Goal: Task Accomplishment & Management: Complete application form

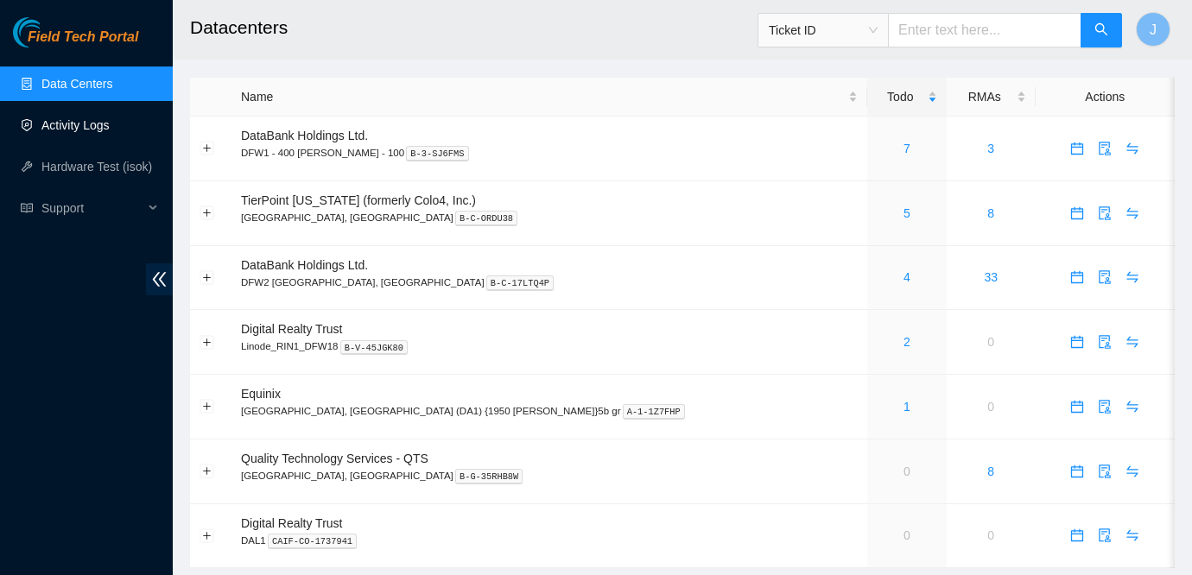
click at [109, 124] on link "Activity Logs" at bounding box center [75, 125] width 68 height 14
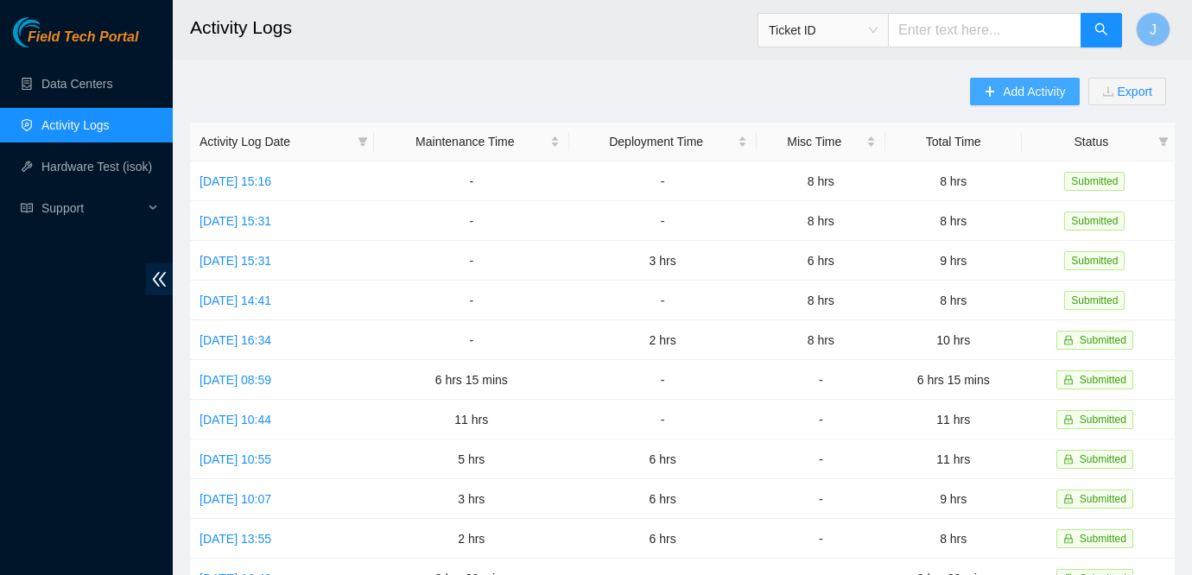
click at [977, 90] on button "Add Activity" at bounding box center [1024, 92] width 109 height 28
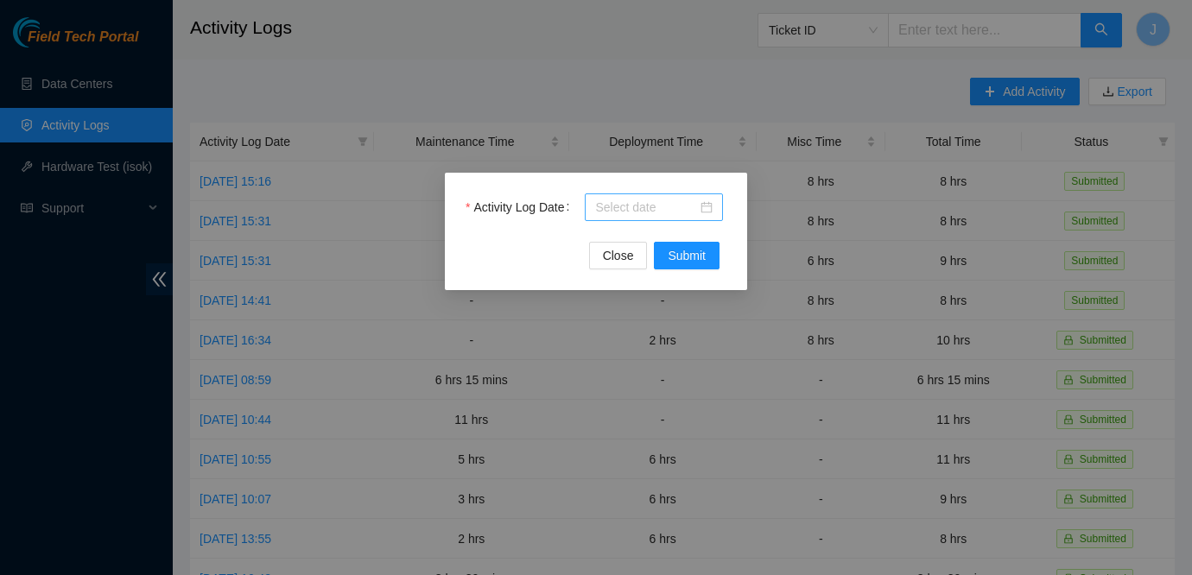
click at [713, 208] on div at bounding box center [654, 207] width 138 height 28
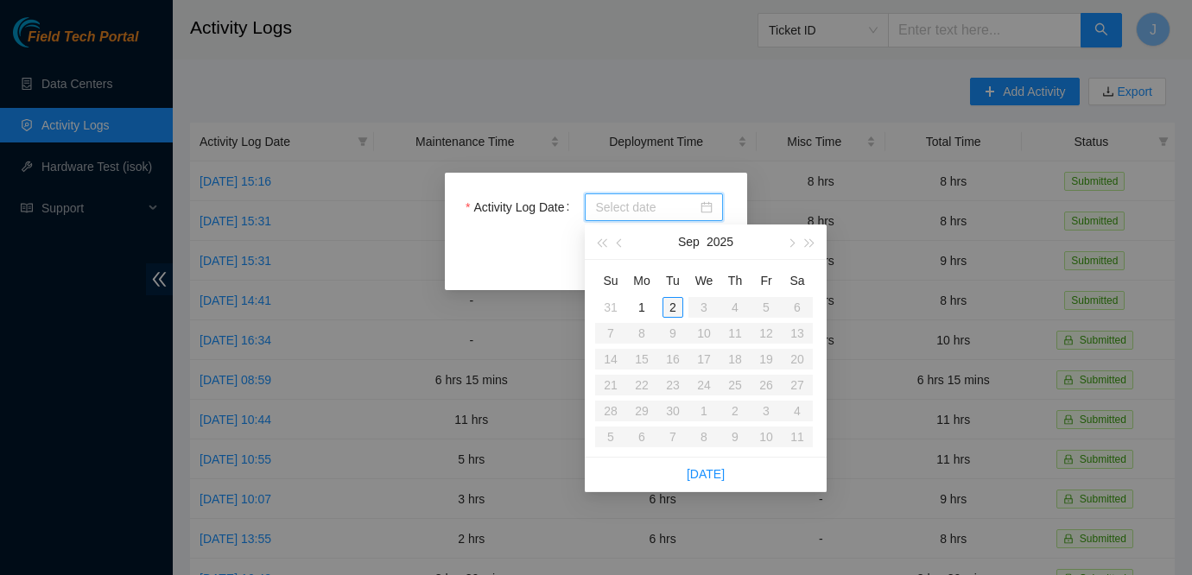
type input "2025-09-02"
click at [672, 306] on div "2" at bounding box center [672, 307] width 21 height 21
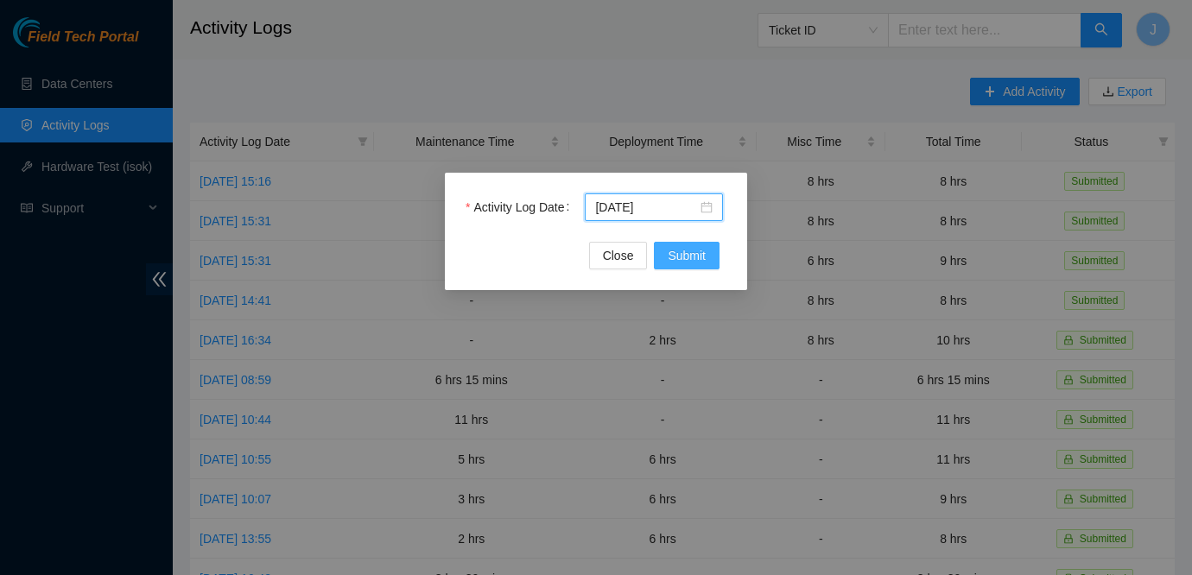
click at [691, 261] on span "Submit" at bounding box center [686, 255] width 38 height 19
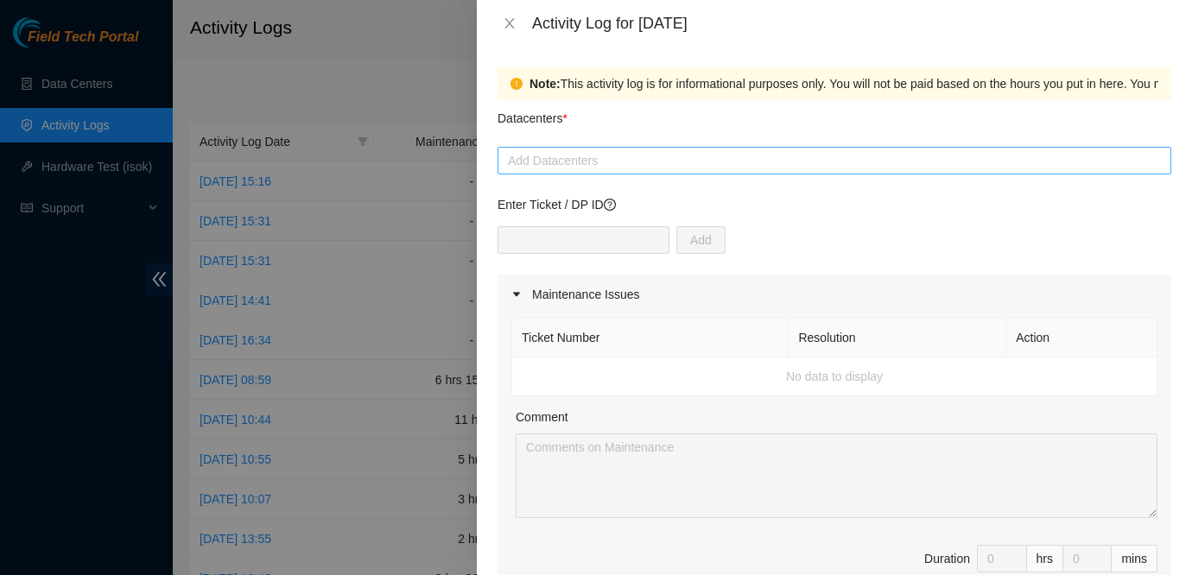
click at [628, 150] on div at bounding box center [834, 160] width 665 height 21
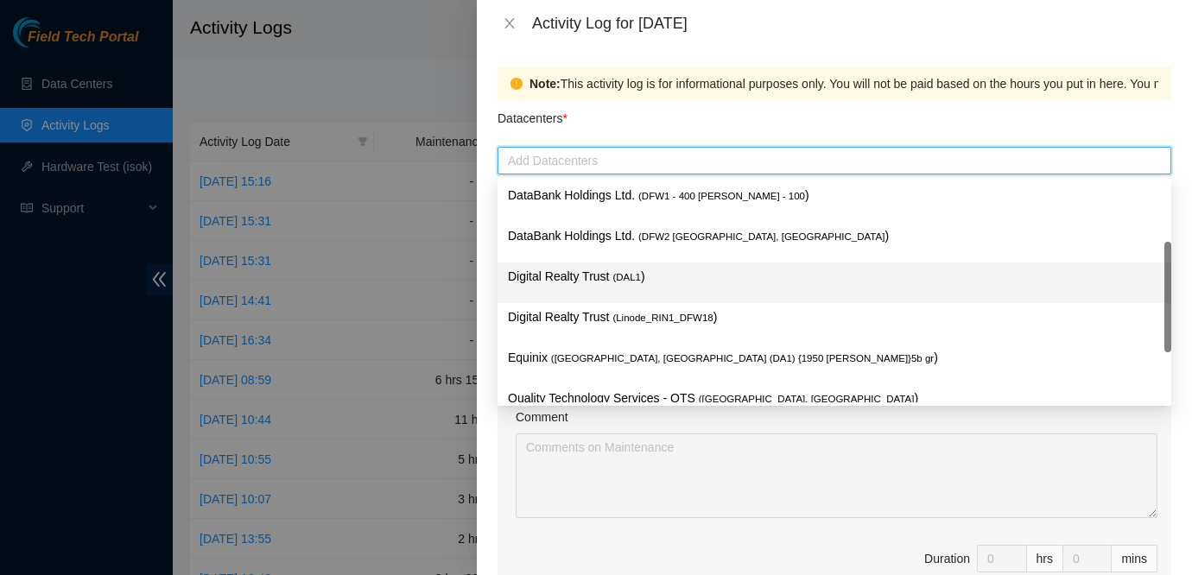
scroll to position [63, 0]
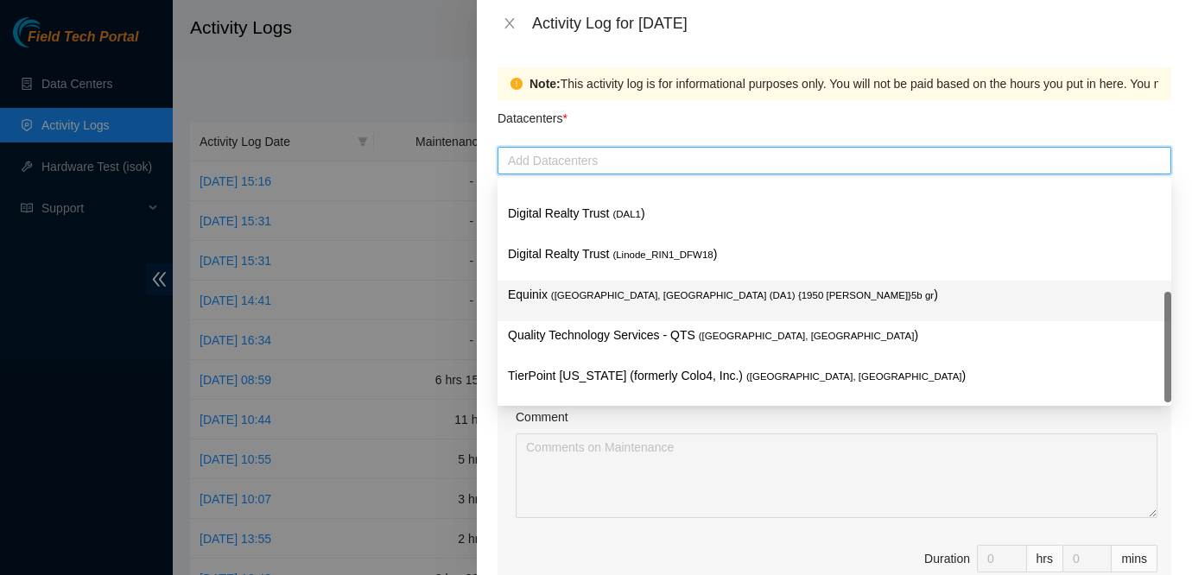
click at [629, 296] on span "( Dallas, TX (DA1) {1950 N. Stemmons}5b gr" at bounding box center [742, 295] width 382 height 10
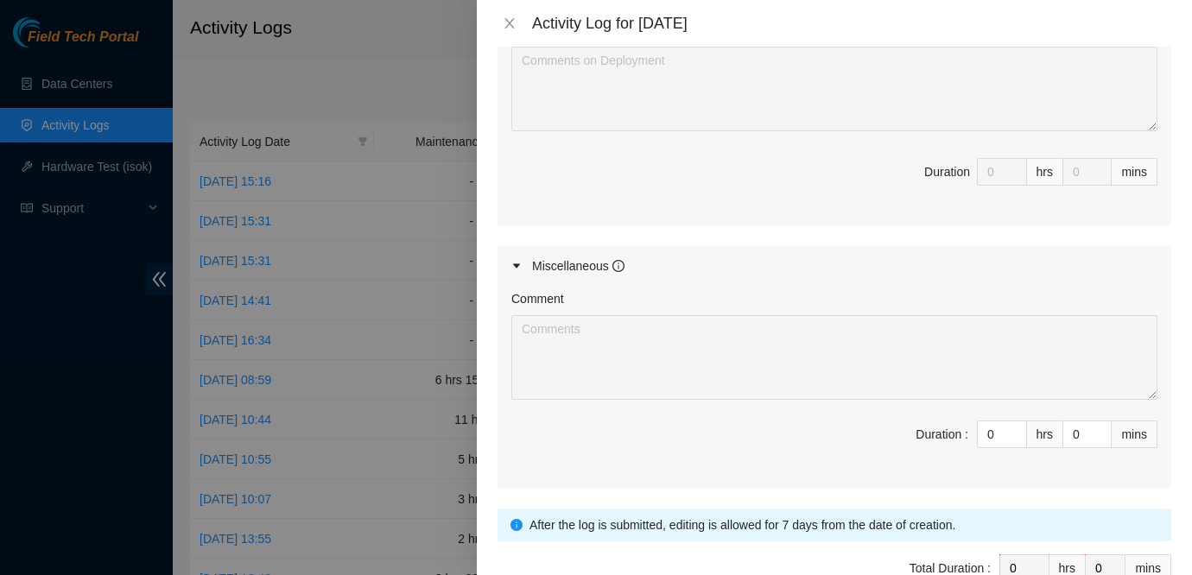
scroll to position [847, 0]
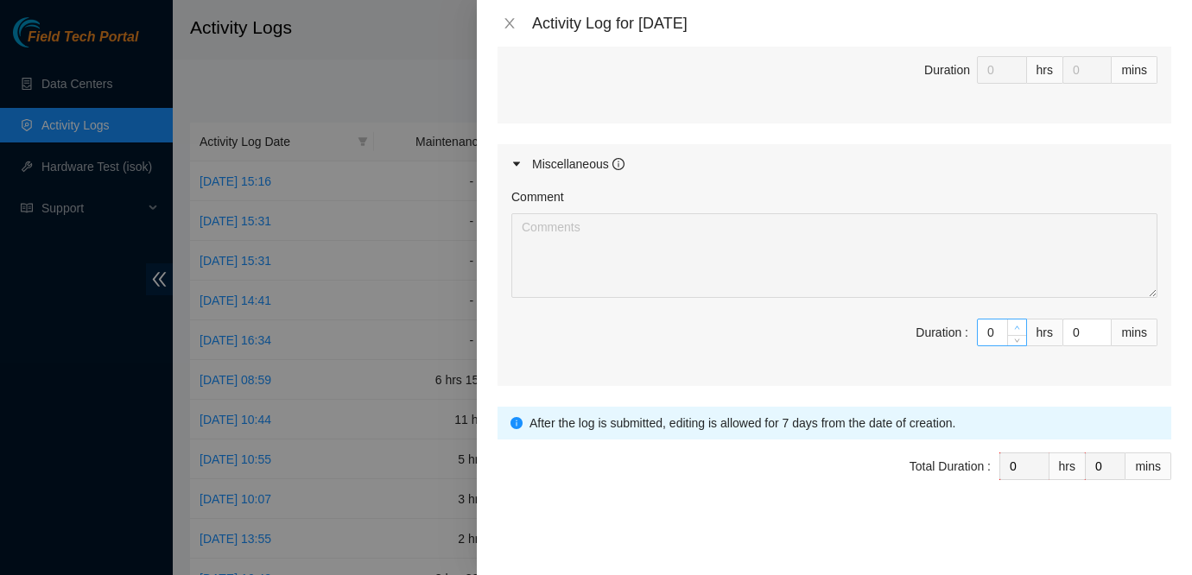
type input "1"
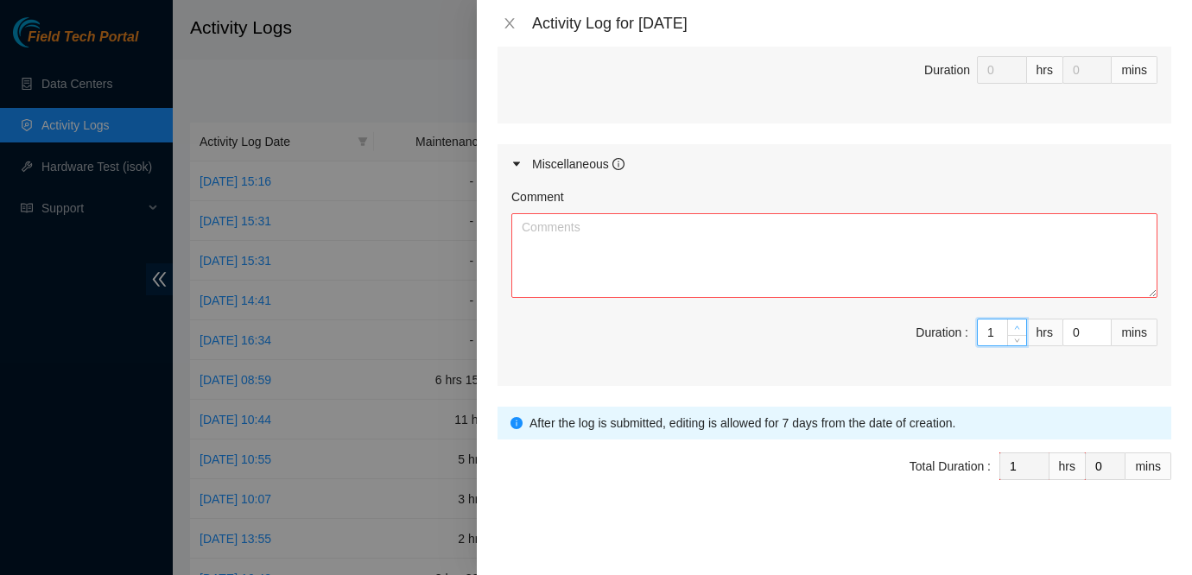
click at [1016, 323] on span "up" at bounding box center [1017, 328] width 10 height 10
type input "2"
click at [1016, 323] on span "up" at bounding box center [1017, 328] width 10 height 10
type input "3"
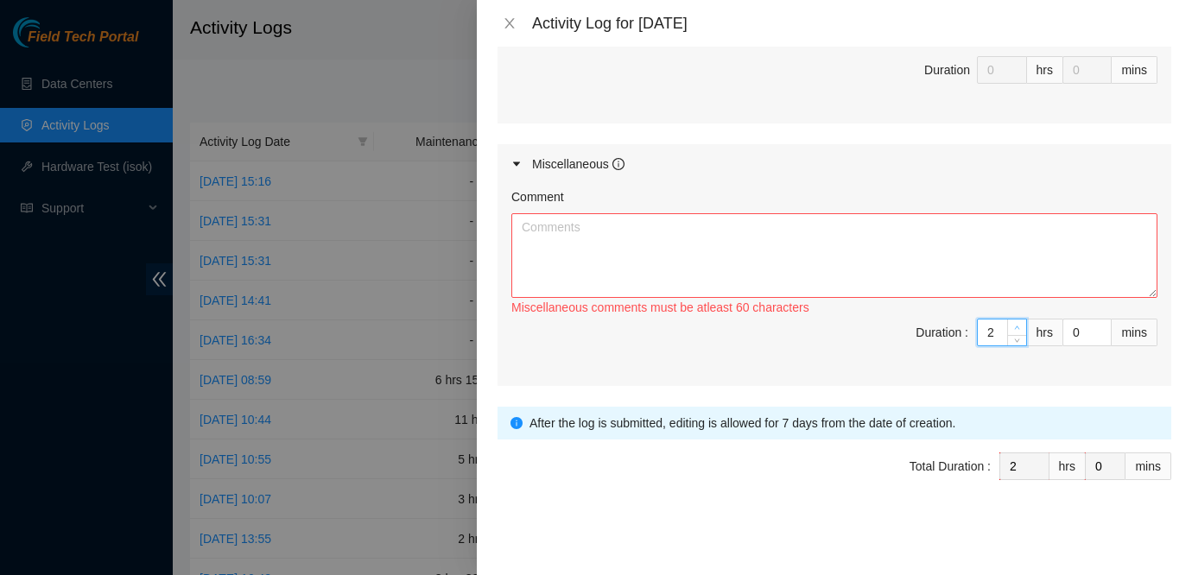
type input "3"
click at [1016, 323] on span "up" at bounding box center [1017, 328] width 10 height 10
type input "4"
click at [1016, 323] on span "up" at bounding box center [1017, 328] width 10 height 10
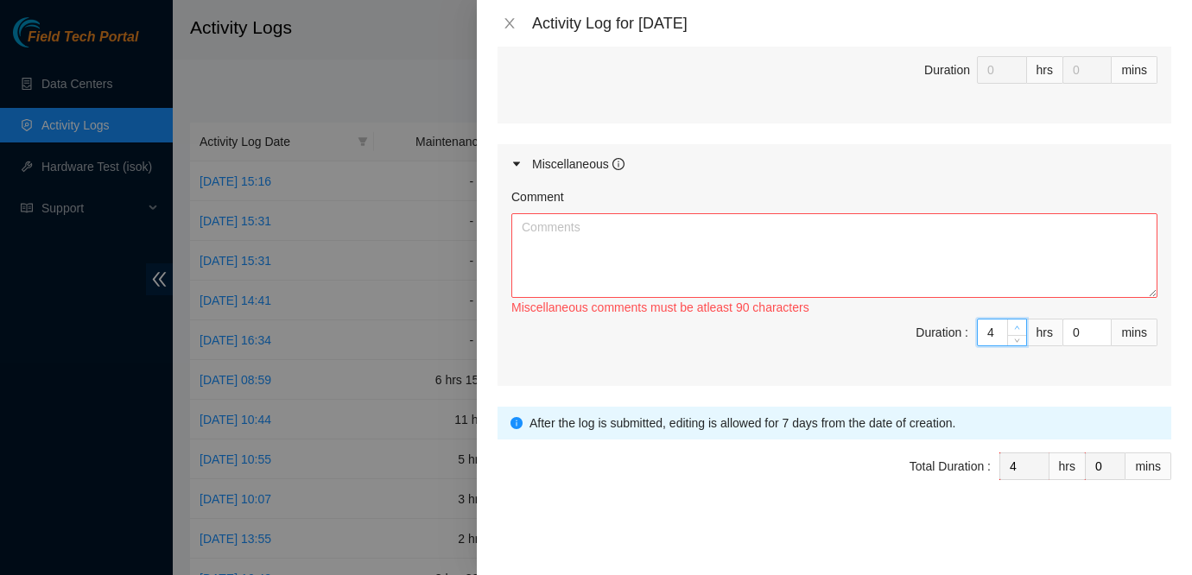
click at [1016, 323] on span "up" at bounding box center [1017, 328] width 10 height 10
type input "5"
type input "6"
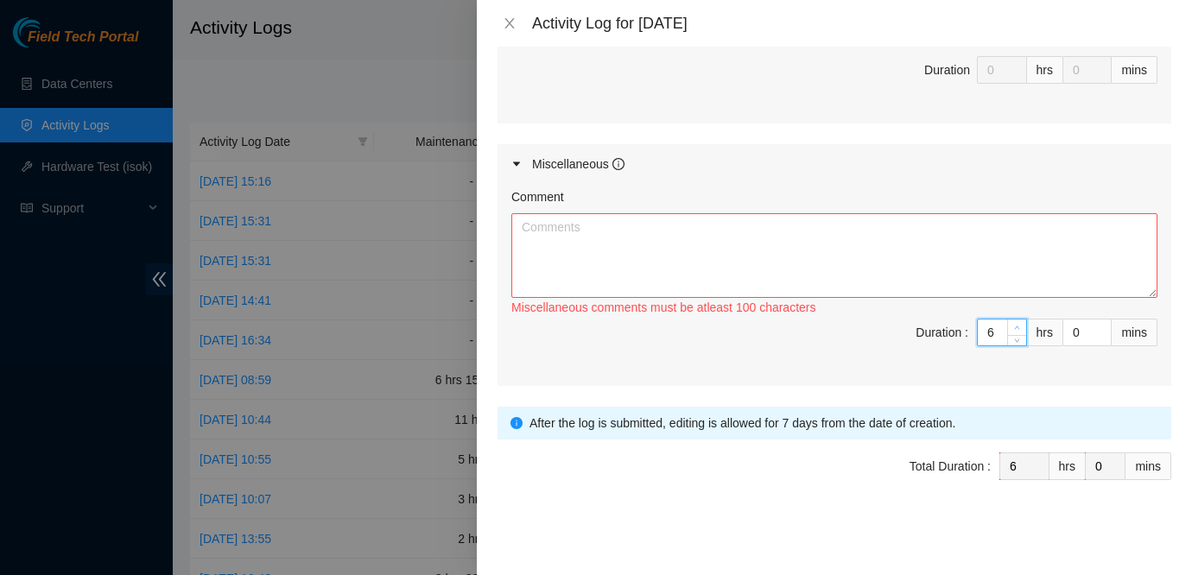
click at [1016, 323] on span "up" at bounding box center [1017, 328] width 10 height 10
type input "7"
click at [1016, 323] on span "up" at bounding box center [1017, 328] width 10 height 10
type input "8"
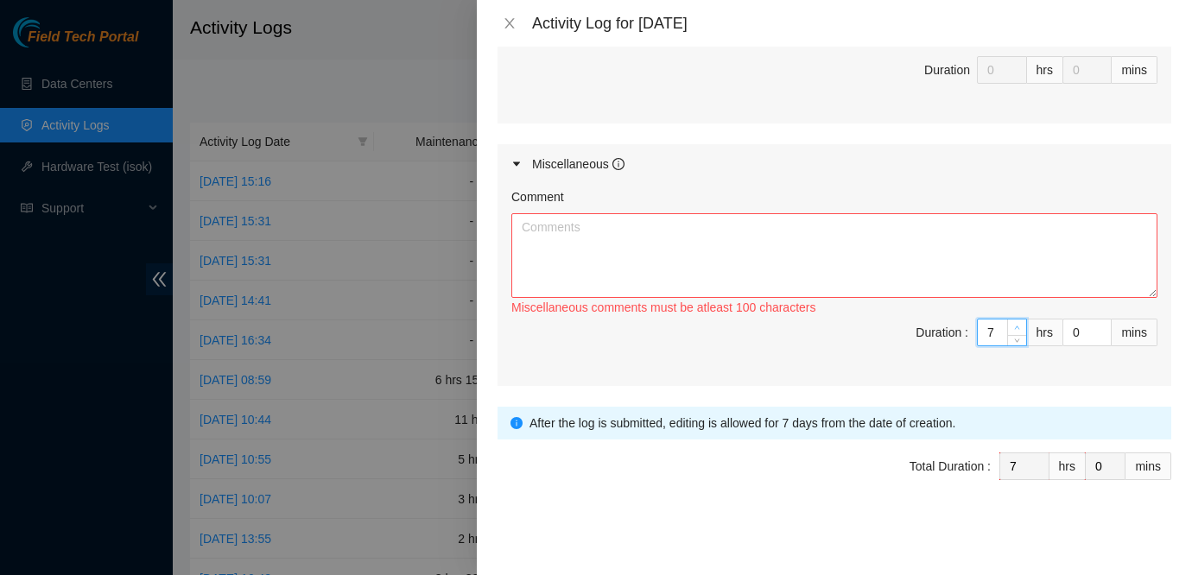
type input "8"
click at [1016, 323] on span "up" at bounding box center [1017, 328] width 10 height 10
click at [850, 251] on textarea "Comment" at bounding box center [834, 255] width 646 height 85
type textarea "T"
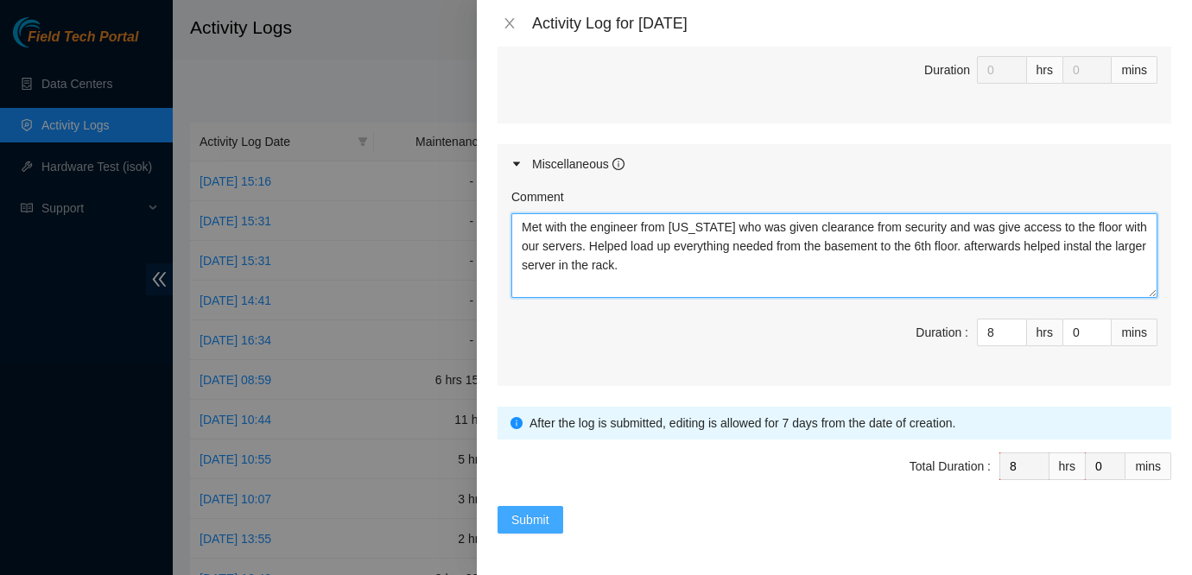
type textarea "Met with the engineer from Connecticut who was given clearance from security an…"
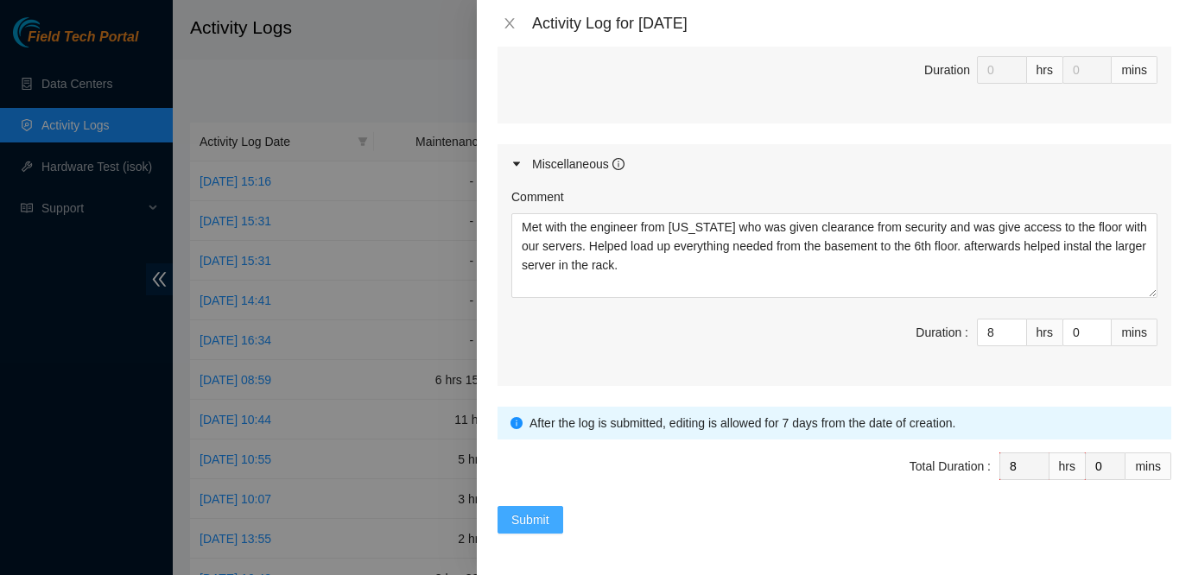
click at [523, 520] on span "Submit" at bounding box center [530, 519] width 38 height 19
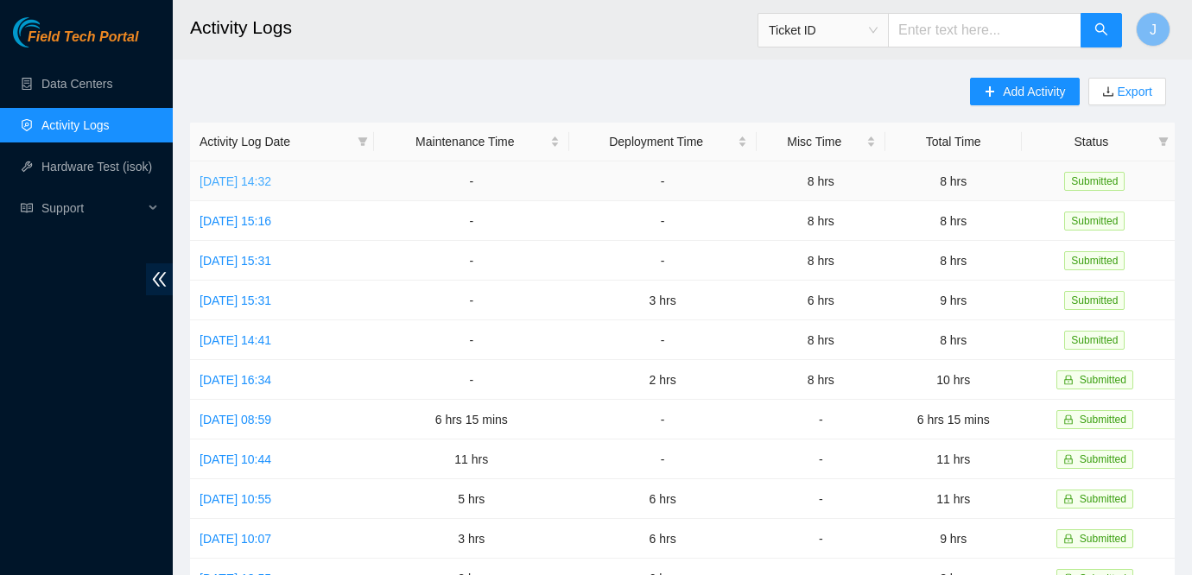
click at [271, 181] on link "Tue, 02 Sep 2025 14:32" at bounding box center [235, 181] width 72 height 14
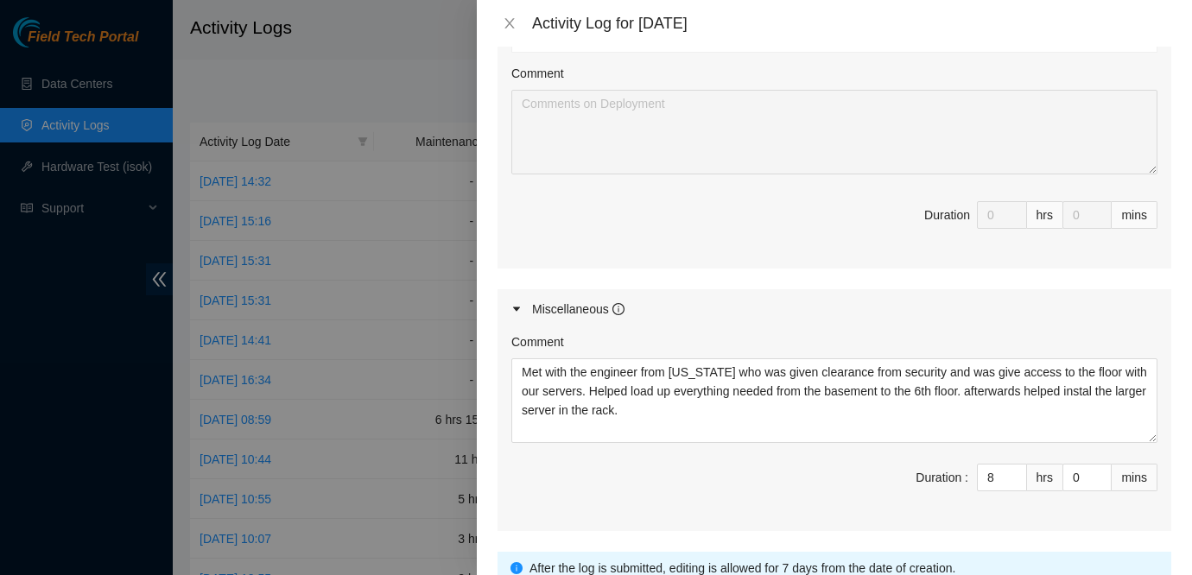
scroll to position [847, 0]
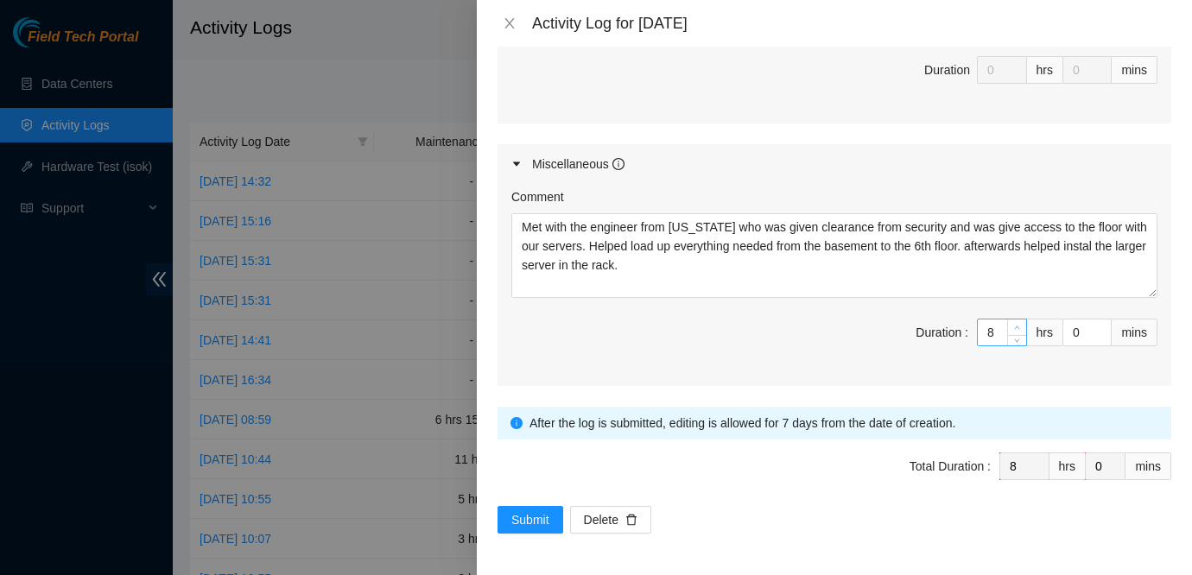
type input "9"
click at [1012, 328] on span "up" at bounding box center [1017, 328] width 10 height 10
type input "10"
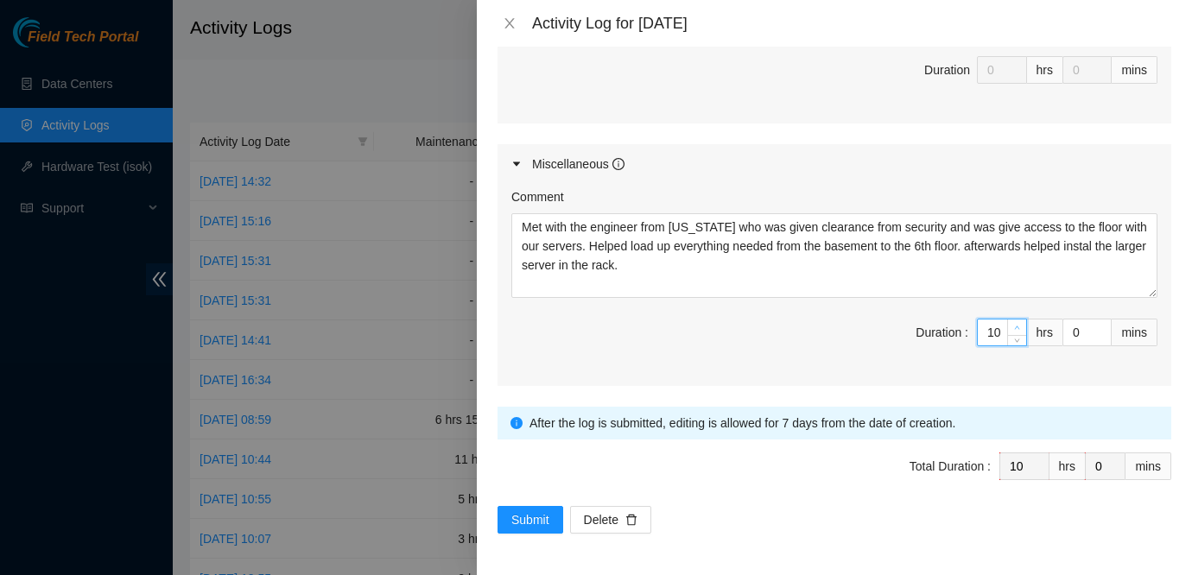
click at [1012, 328] on span "up" at bounding box center [1017, 328] width 10 height 10
click at [531, 514] on span "Submit" at bounding box center [530, 519] width 38 height 19
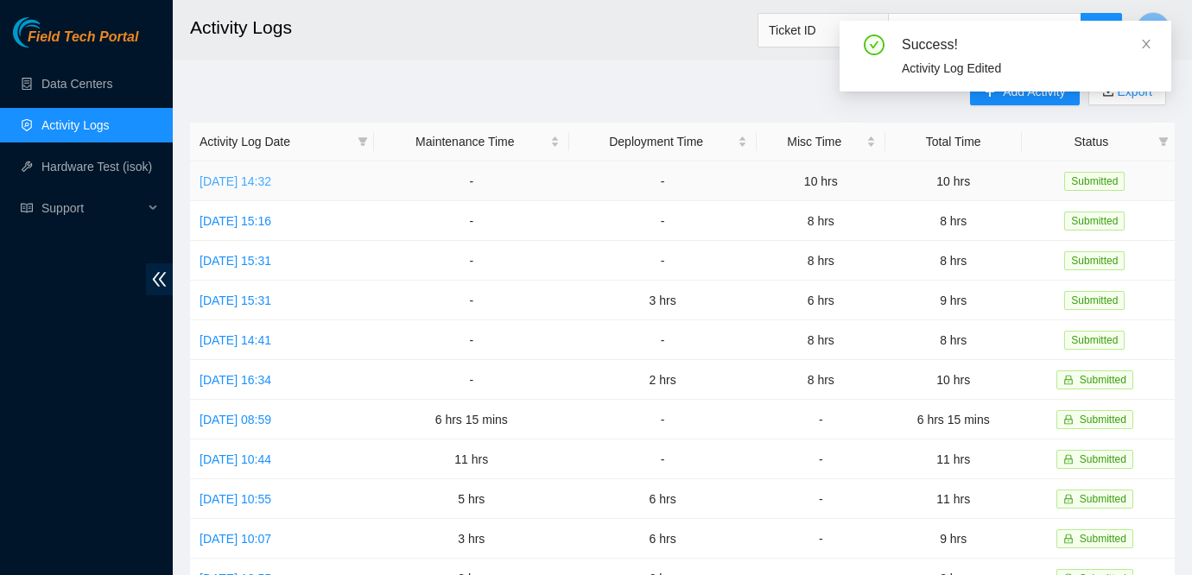
click at [262, 180] on link "Tue, 02 Sep 2025 14:32" at bounding box center [235, 181] width 72 height 14
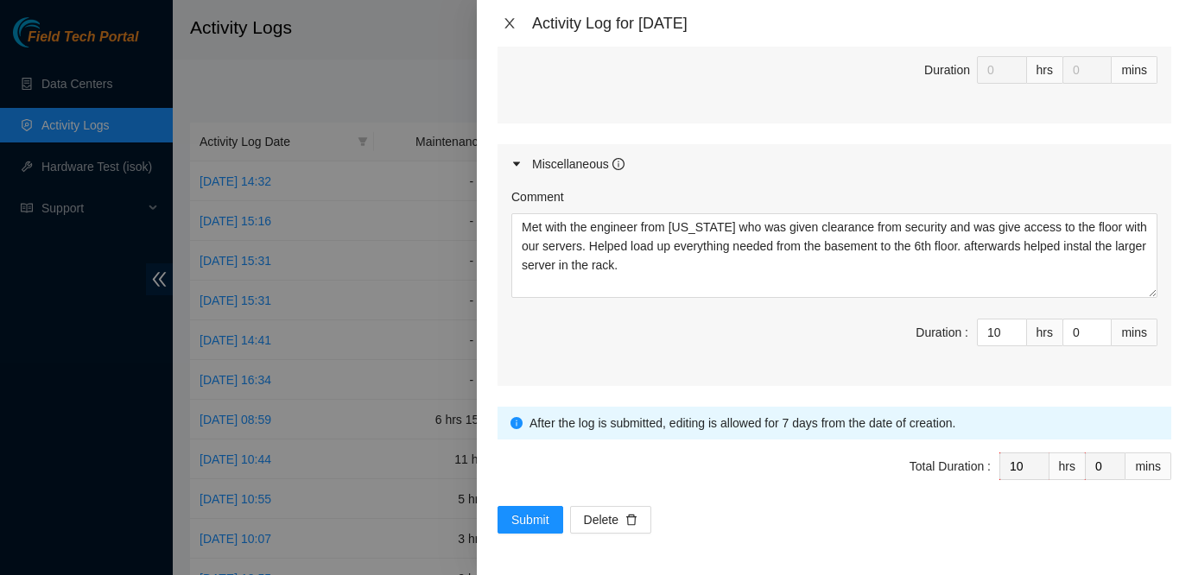
click at [512, 24] on icon "close" at bounding box center [510, 23] width 14 height 14
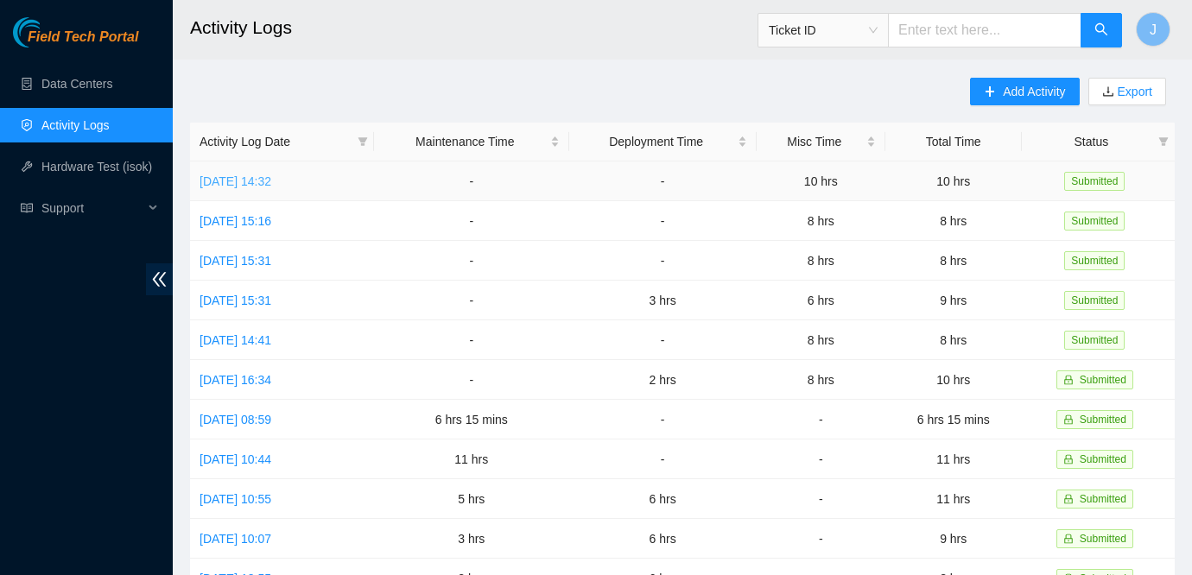
click at [257, 183] on link "Tue, 02 Sep 2025 14:32" at bounding box center [235, 181] width 72 height 14
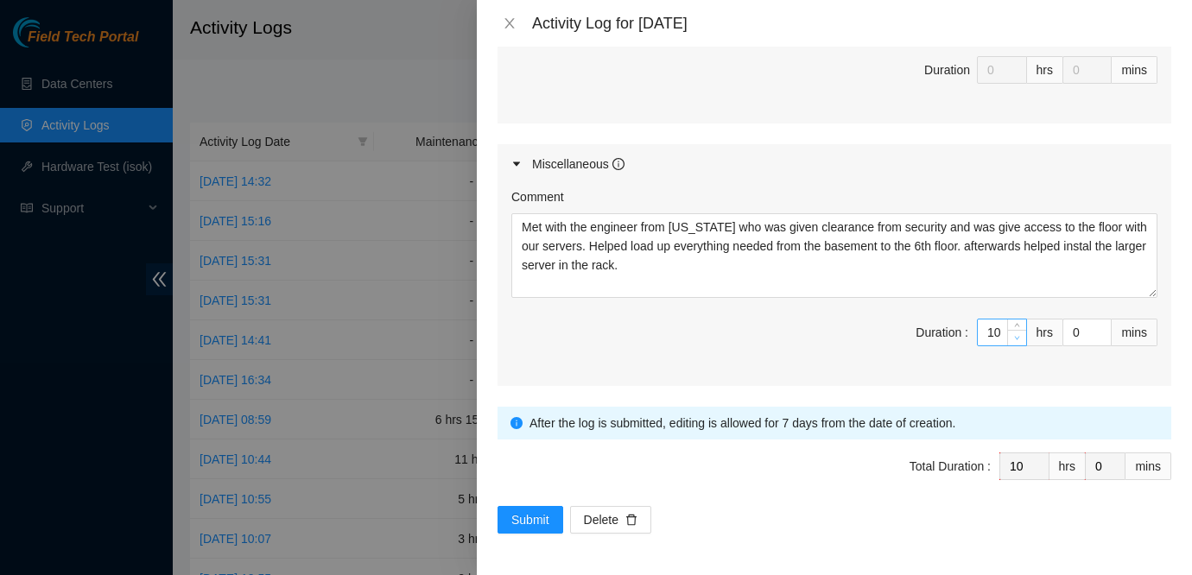
type input "9"
click at [1015, 340] on icon "down" at bounding box center [1017, 338] width 6 height 6
type input "8"
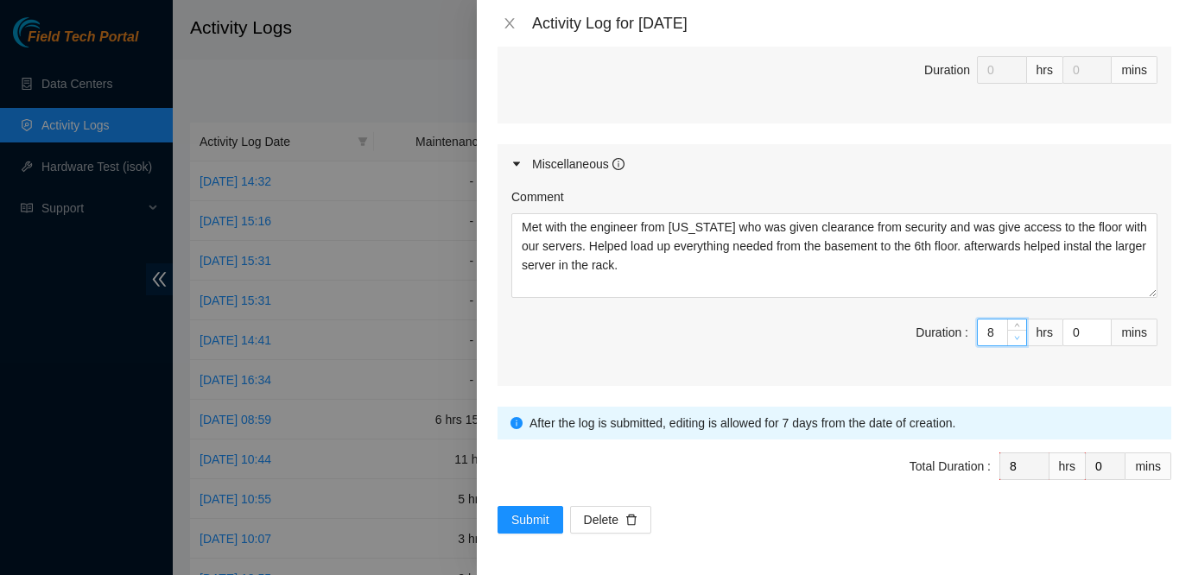
click at [1015, 340] on icon "down" at bounding box center [1017, 338] width 6 height 6
click at [519, 522] on span "Submit" at bounding box center [530, 519] width 38 height 19
